Goal: Task Accomplishment & Management: Manage account settings

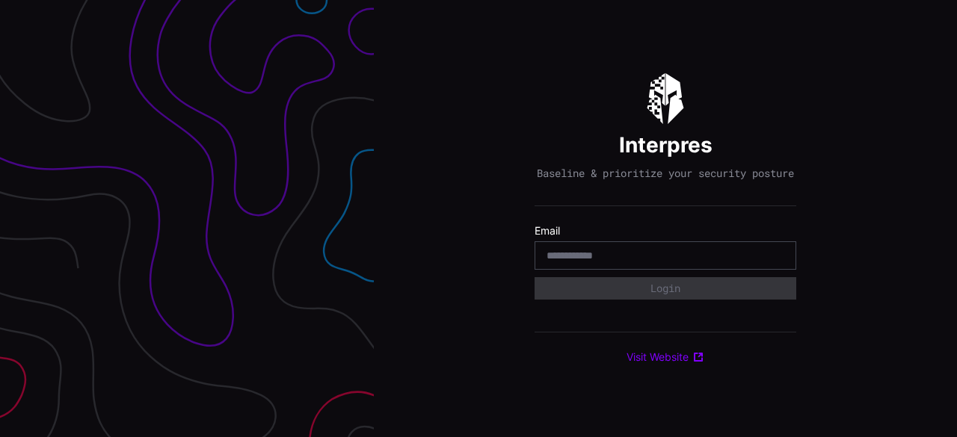
click at [610, 262] on input "email" at bounding box center [666, 255] width 238 height 13
type input "**********"
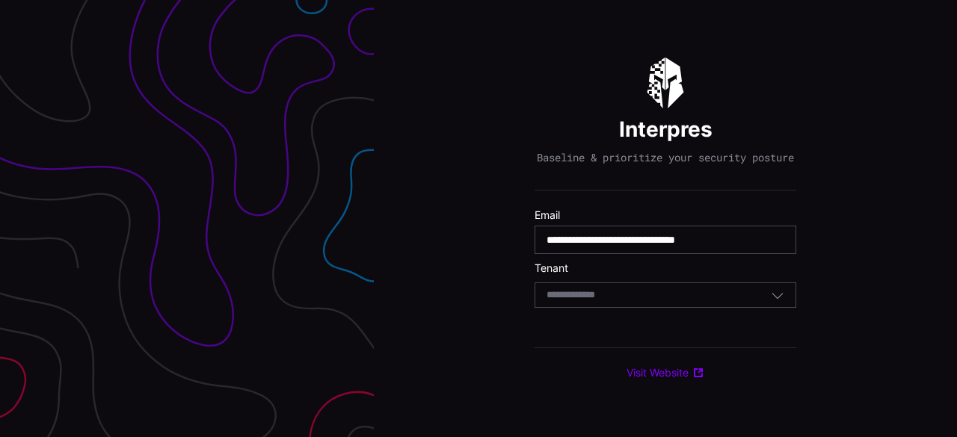
click at [701, 302] on div "Select Tenant" at bounding box center [659, 295] width 224 height 13
click at [922, 376] on div "**********" at bounding box center [665, 218] width 583 height 437
